Goal: Find specific page/section: Find specific page/section

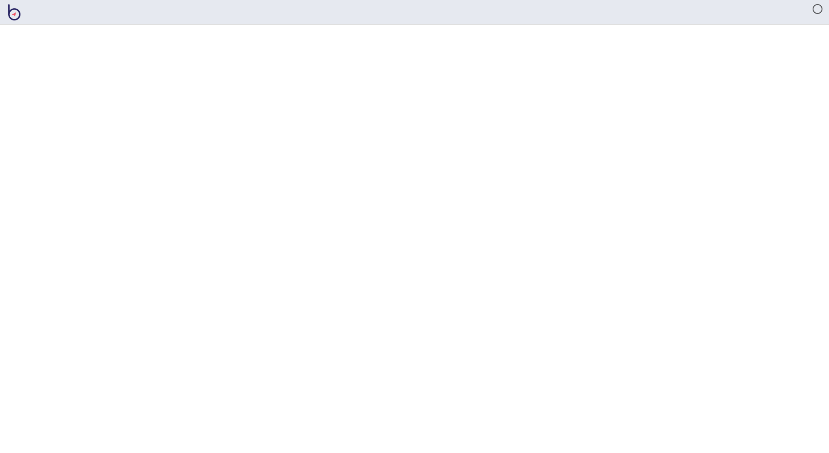
click at [16, 14] on img at bounding box center [14, 12] width 12 height 16
click at [16, 11] on img at bounding box center [14, 12] width 12 height 16
click at [10, 13] on img at bounding box center [14, 12] width 12 height 16
click at [13, 13] on img at bounding box center [14, 12] width 12 height 16
click at [13, 14] on img at bounding box center [14, 12] width 12 height 16
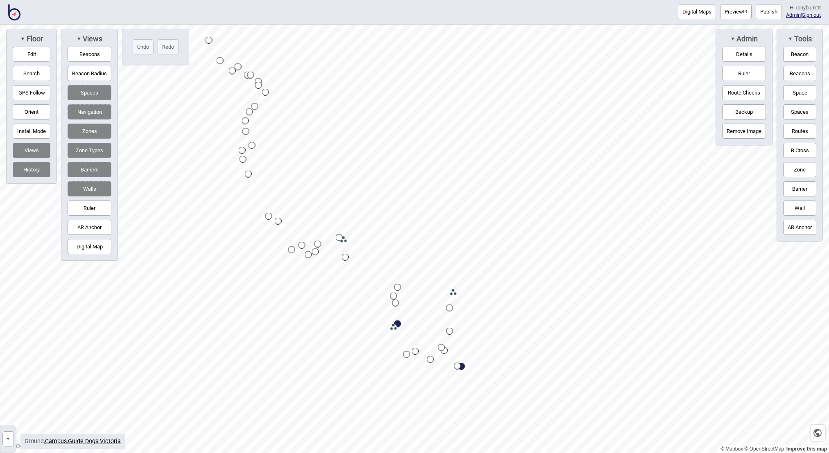
click at [16, 14] on img at bounding box center [14, 12] width 12 height 16
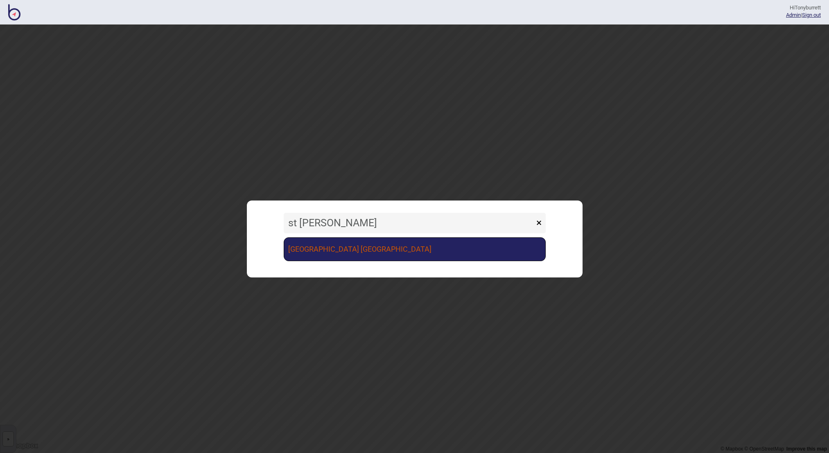
type input "st [PERSON_NAME]"
click at [338, 256] on link "[GEOGRAPHIC_DATA] [GEOGRAPHIC_DATA]" at bounding box center [415, 250] width 262 height 24
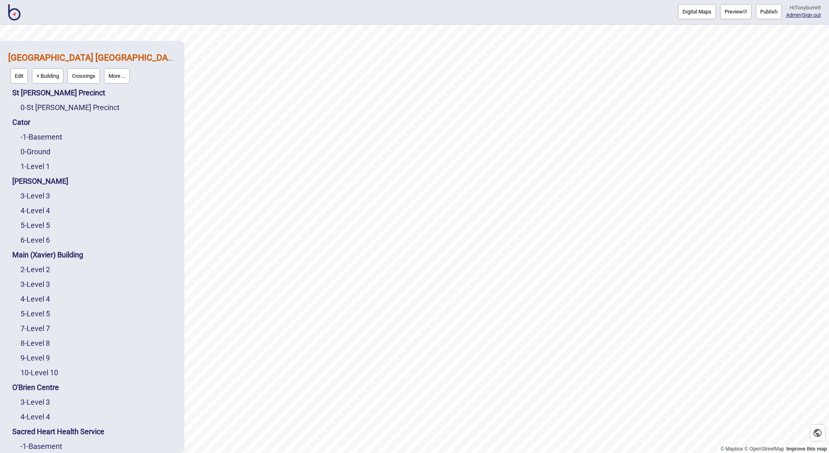
scroll to position [1, 0]
click at [122, 71] on button "More ..." at bounding box center [117, 75] width 26 height 15
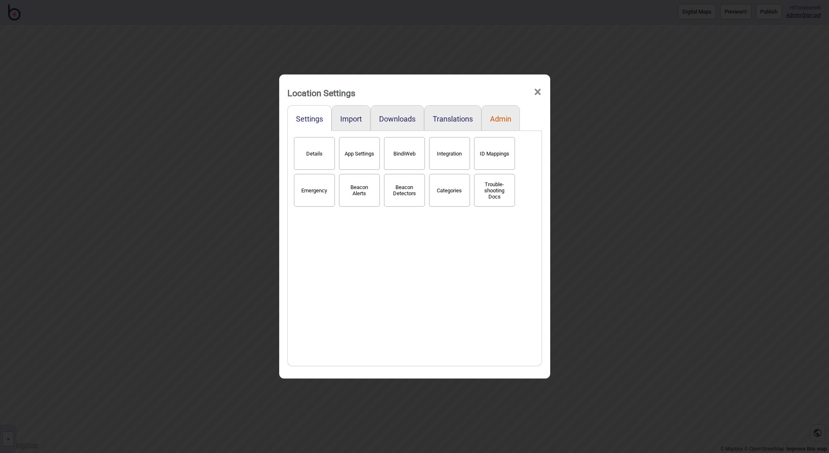
click at [499, 118] on button "Admin" at bounding box center [500, 119] width 21 height 9
click at [394, 121] on button "Downloads" at bounding box center [397, 119] width 36 height 9
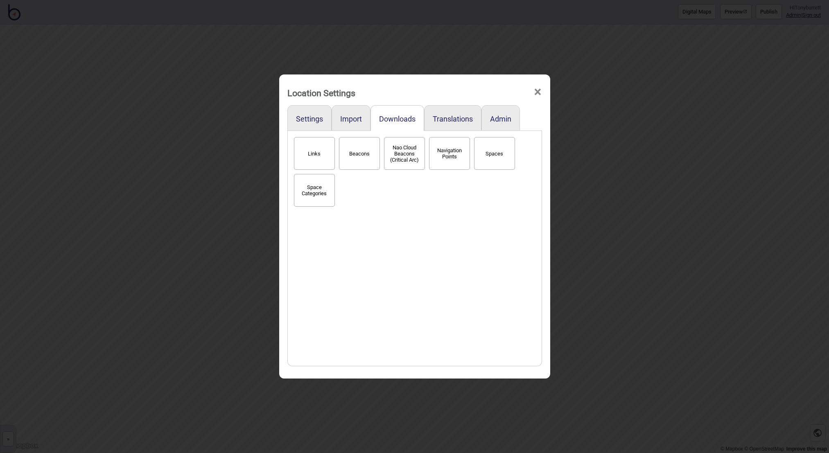
click at [317, 157] on button "Links" at bounding box center [314, 153] width 41 height 33
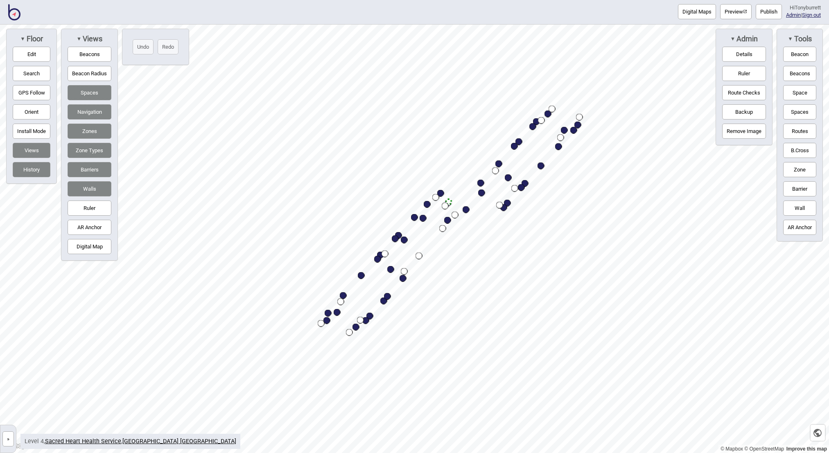
click at [8, 440] on button "»" at bounding box center [7, 439] width 11 height 15
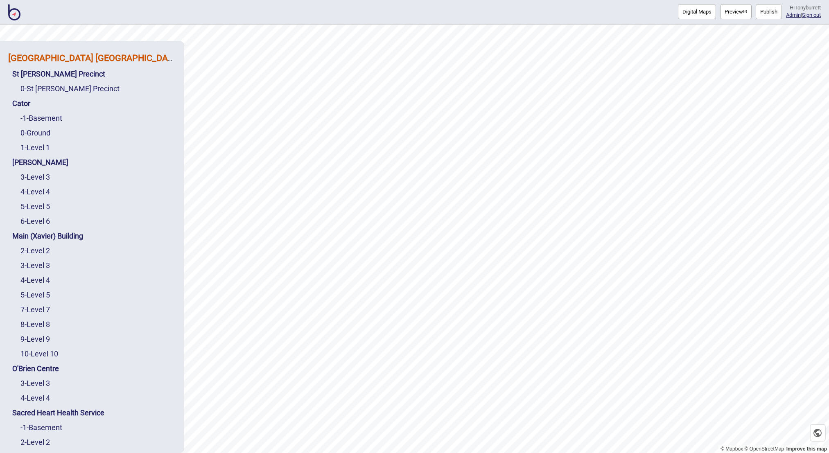
click at [68, 61] on strong "[GEOGRAPHIC_DATA] [GEOGRAPHIC_DATA]" at bounding box center [94, 58] width 172 height 10
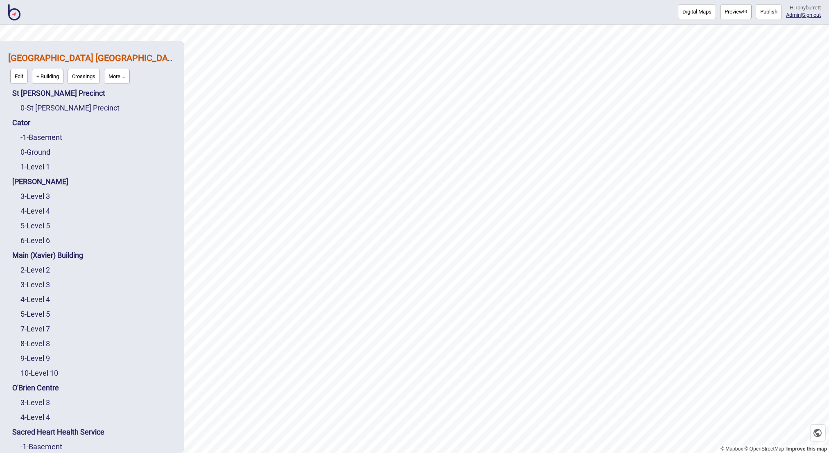
click at [128, 76] on button "More ..." at bounding box center [117, 76] width 26 height 15
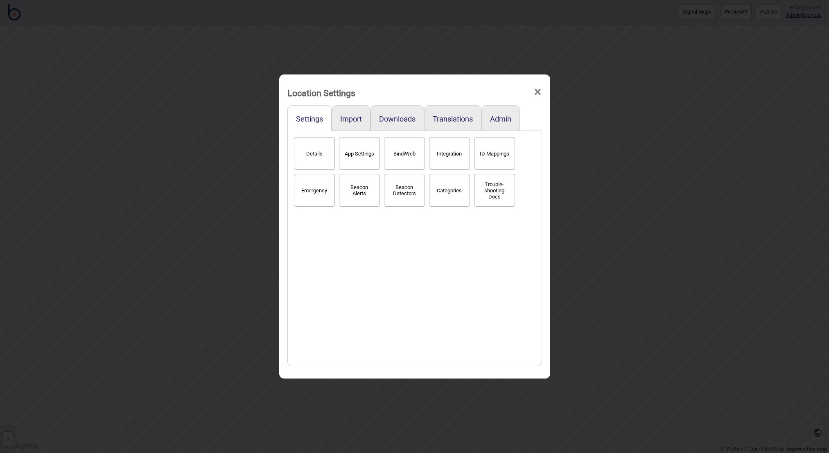
click at [396, 156] on button "BindiWeb" at bounding box center [404, 153] width 41 height 33
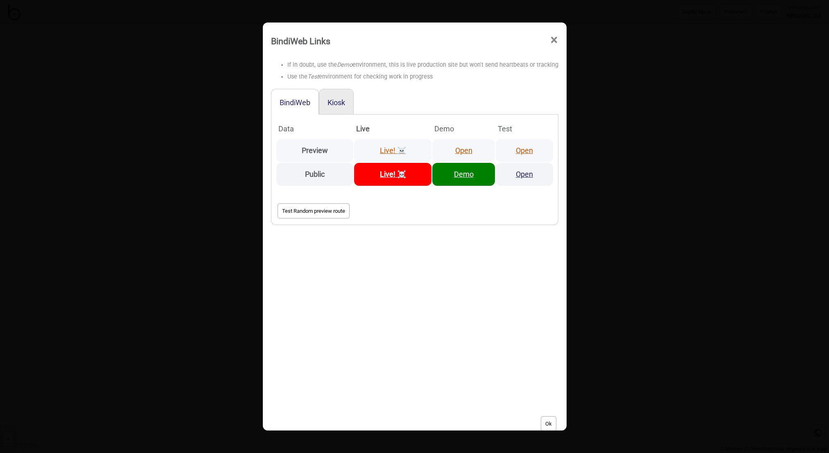
click at [465, 151] on link "Open" at bounding box center [463, 150] width 17 height 9
